Goal: Task Accomplishment & Management: Use online tool/utility

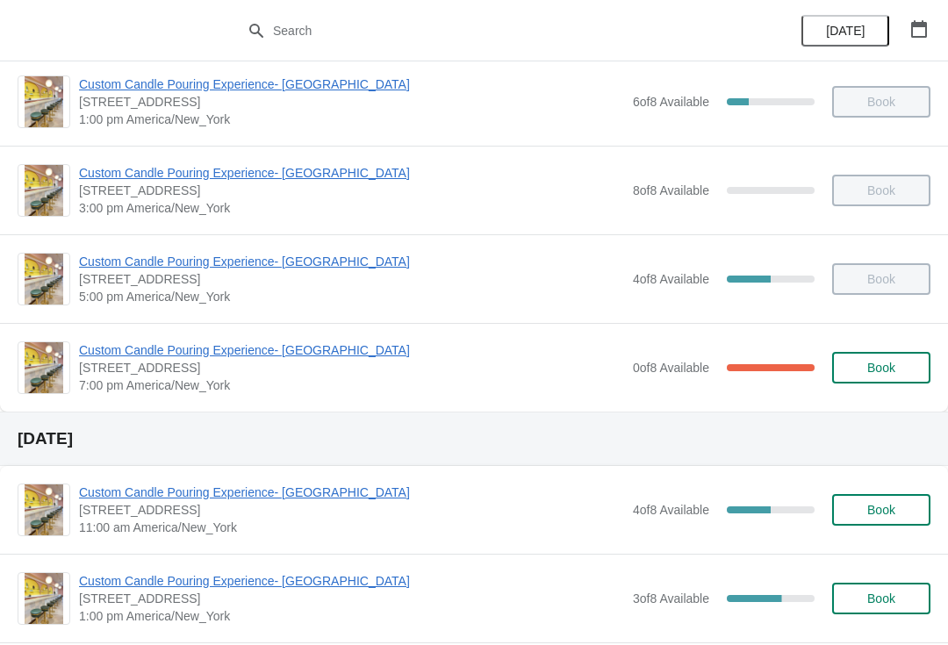
scroll to position [194, 0]
click at [211, 355] on span "Custom Candle Pouring Experience- [GEOGRAPHIC_DATA]" at bounding box center [351, 350] width 545 height 18
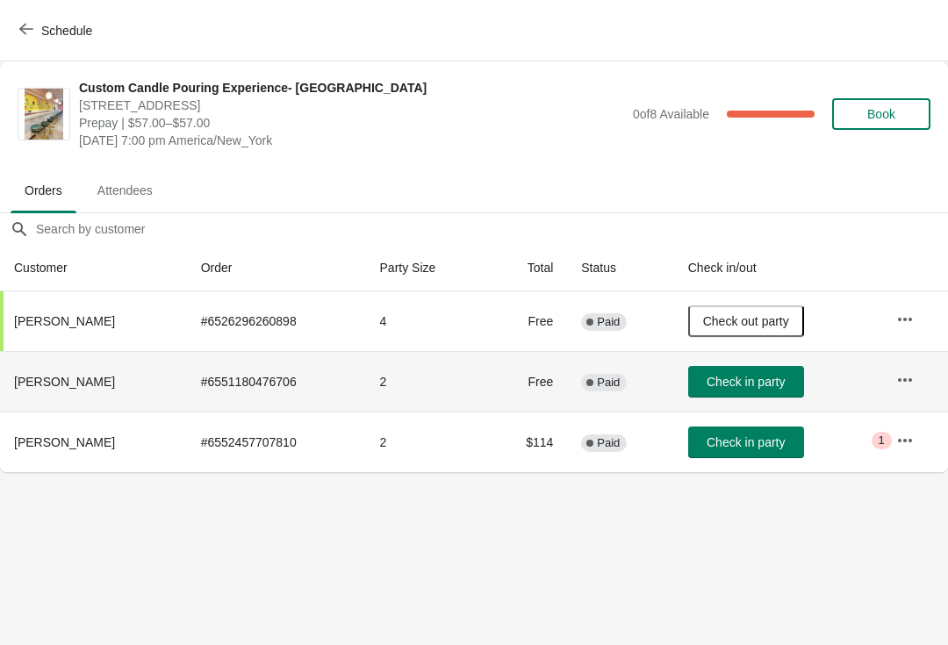
click at [889, 398] on td at bounding box center [916, 381] width 66 height 61
click at [904, 384] on icon "button" at bounding box center [906, 380] width 18 height 18
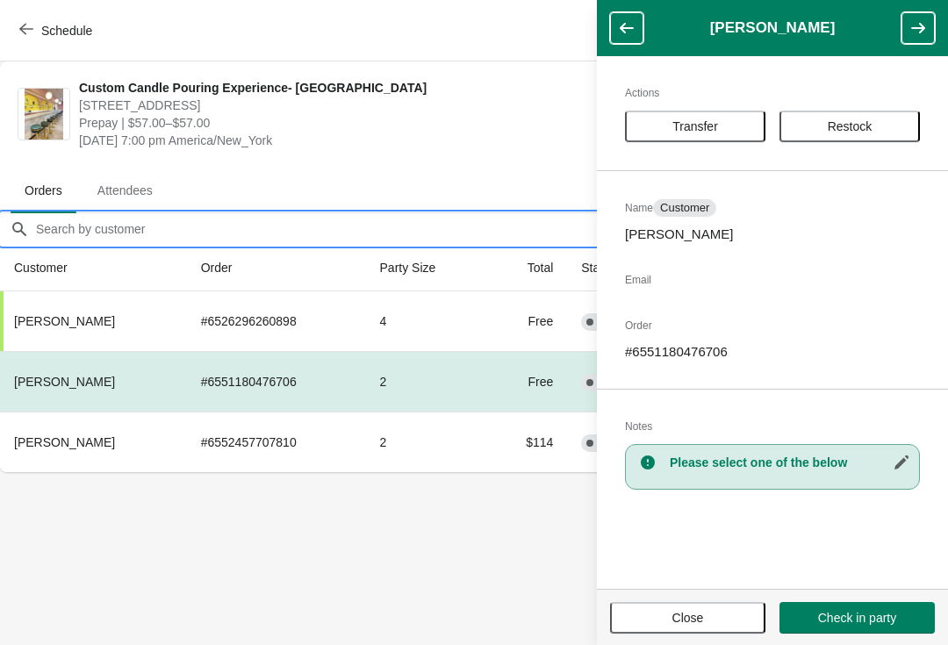
click at [76, 220] on input "Orders filter search" at bounding box center [491, 229] width 913 height 32
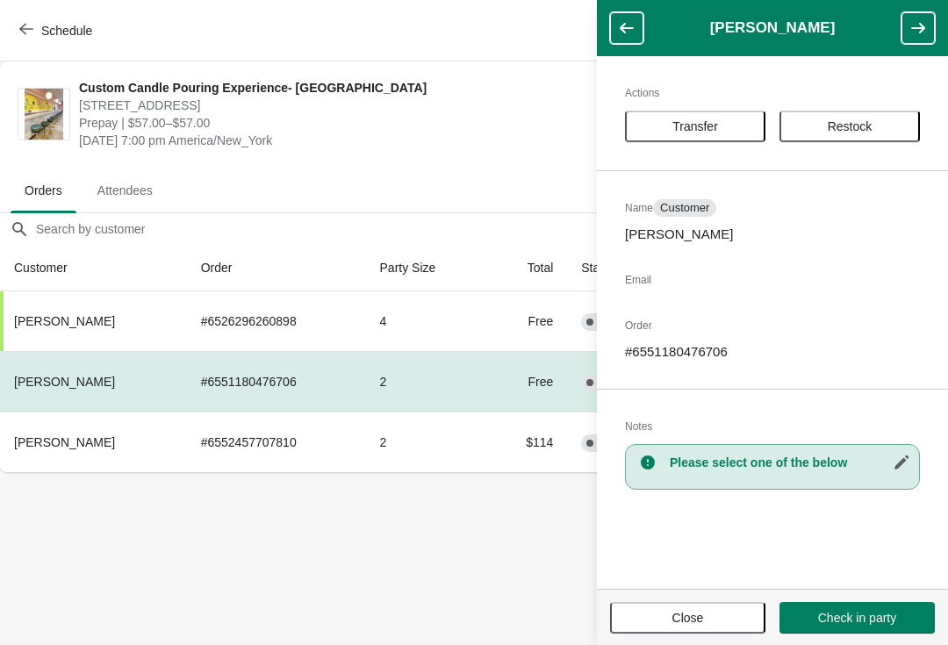
click at [709, 625] on button "Close" at bounding box center [687, 618] width 155 height 32
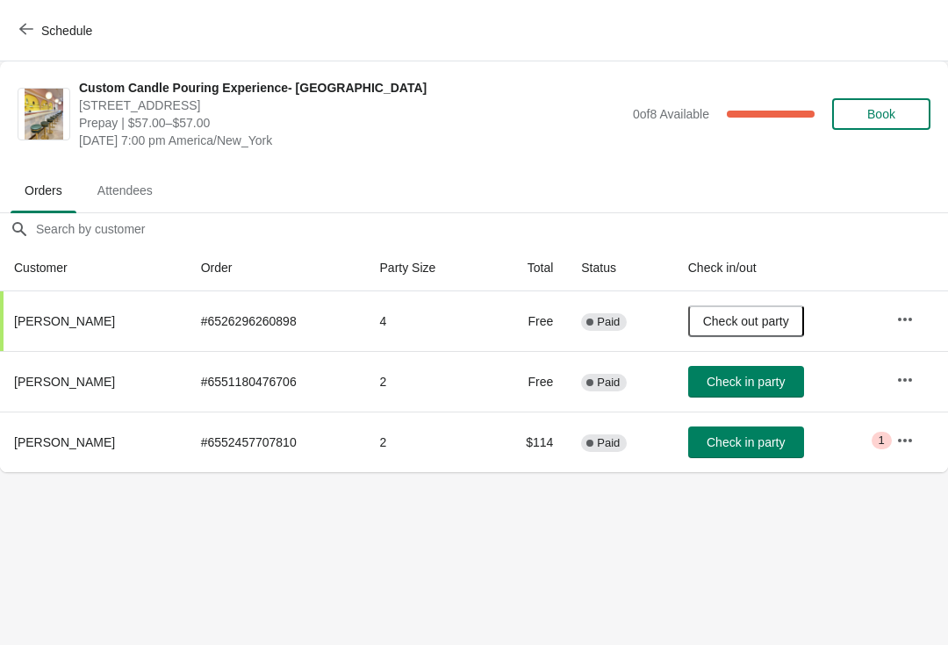
click at [24, 19] on button "Schedule" at bounding box center [57, 31] width 97 height 32
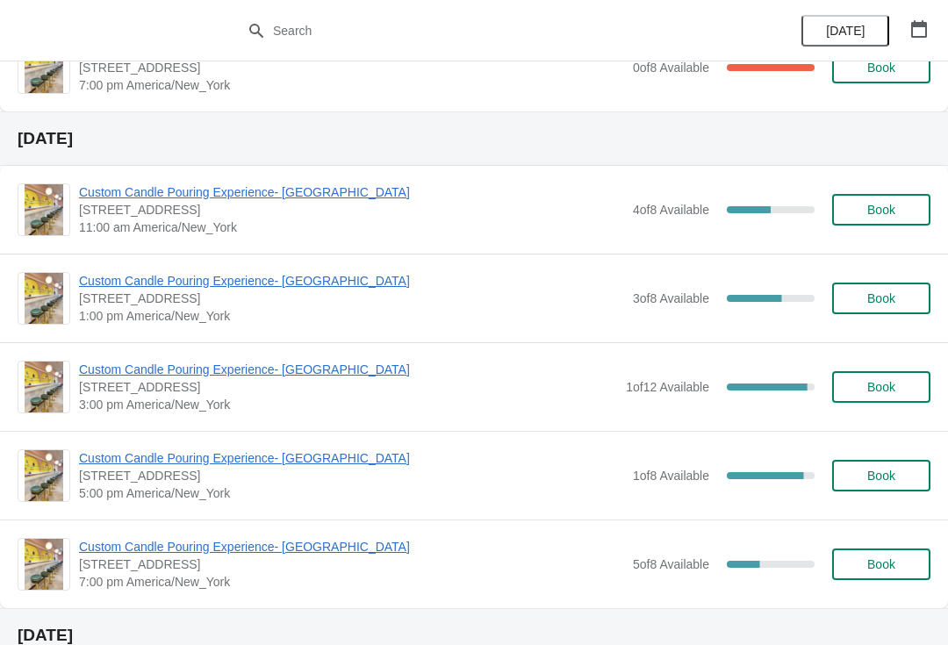
scroll to position [419, 0]
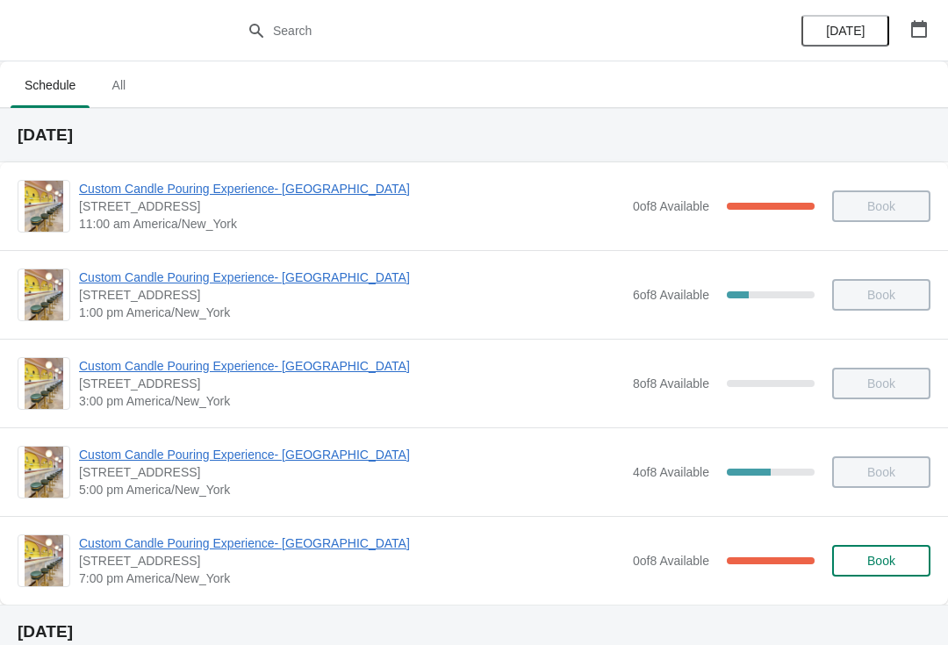
click at [244, 537] on span "Custom Candle Pouring Experience- [GEOGRAPHIC_DATA]" at bounding box center [351, 544] width 545 height 18
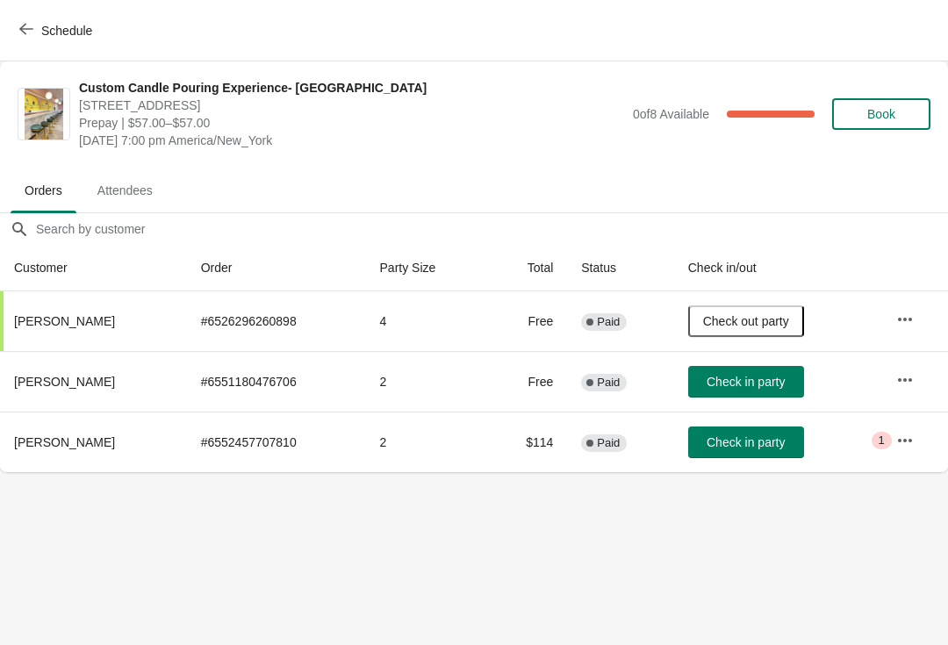
click at [780, 434] on button "Check in party" at bounding box center [746, 443] width 116 height 32
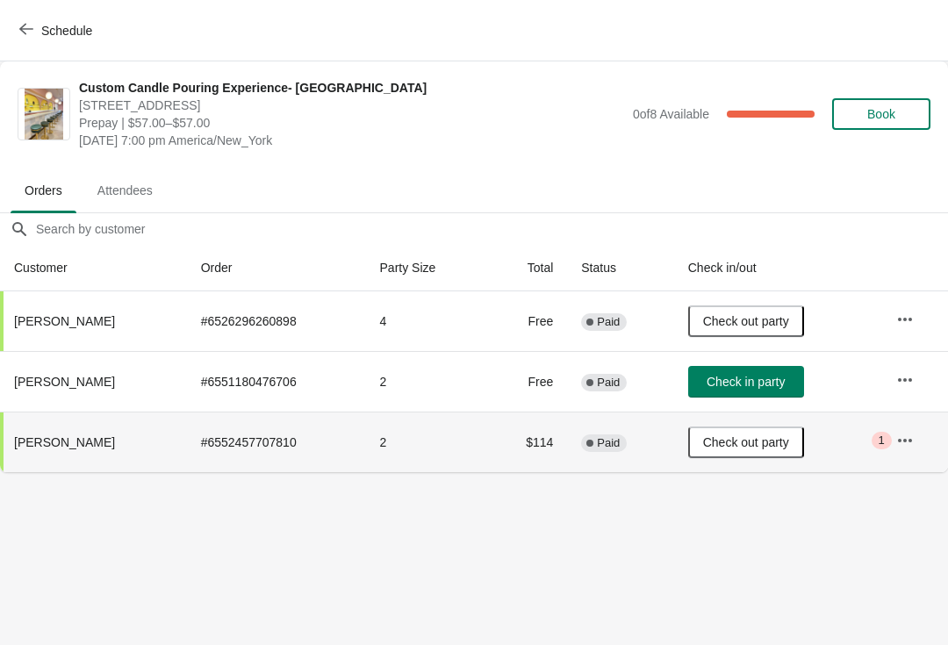
click at [761, 368] on button "Check in party" at bounding box center [746, 382] width 116 height 32
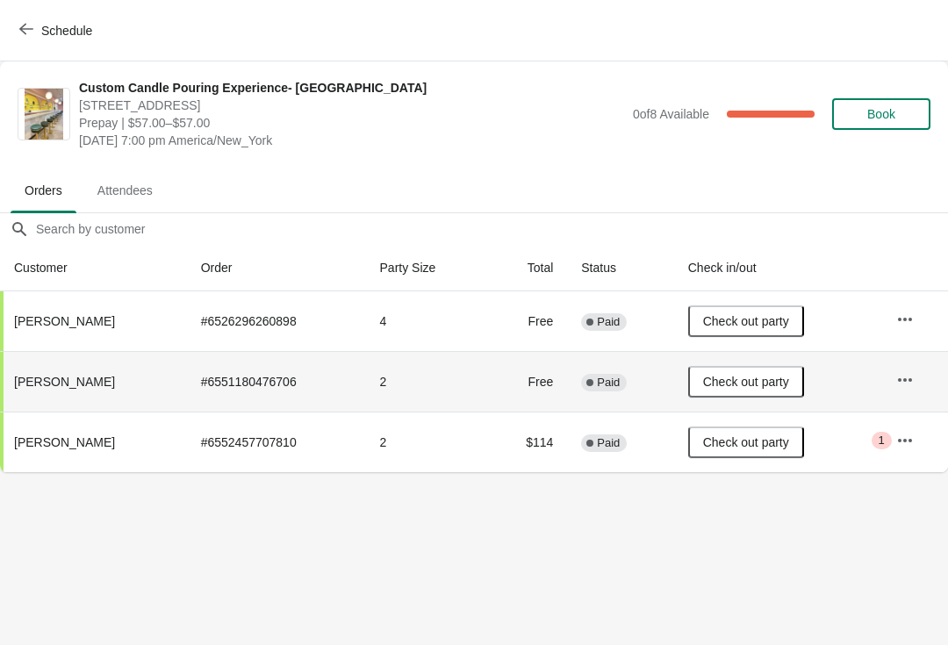
click at [738, 390] on button "Check out party" at bounding box center [746, 382] width 116 height 32
click at [774, 384] on span "Check in party" at bounding box center [746, 382] width 78 height 14
